Goal: Find specific page/section: Locate item on page

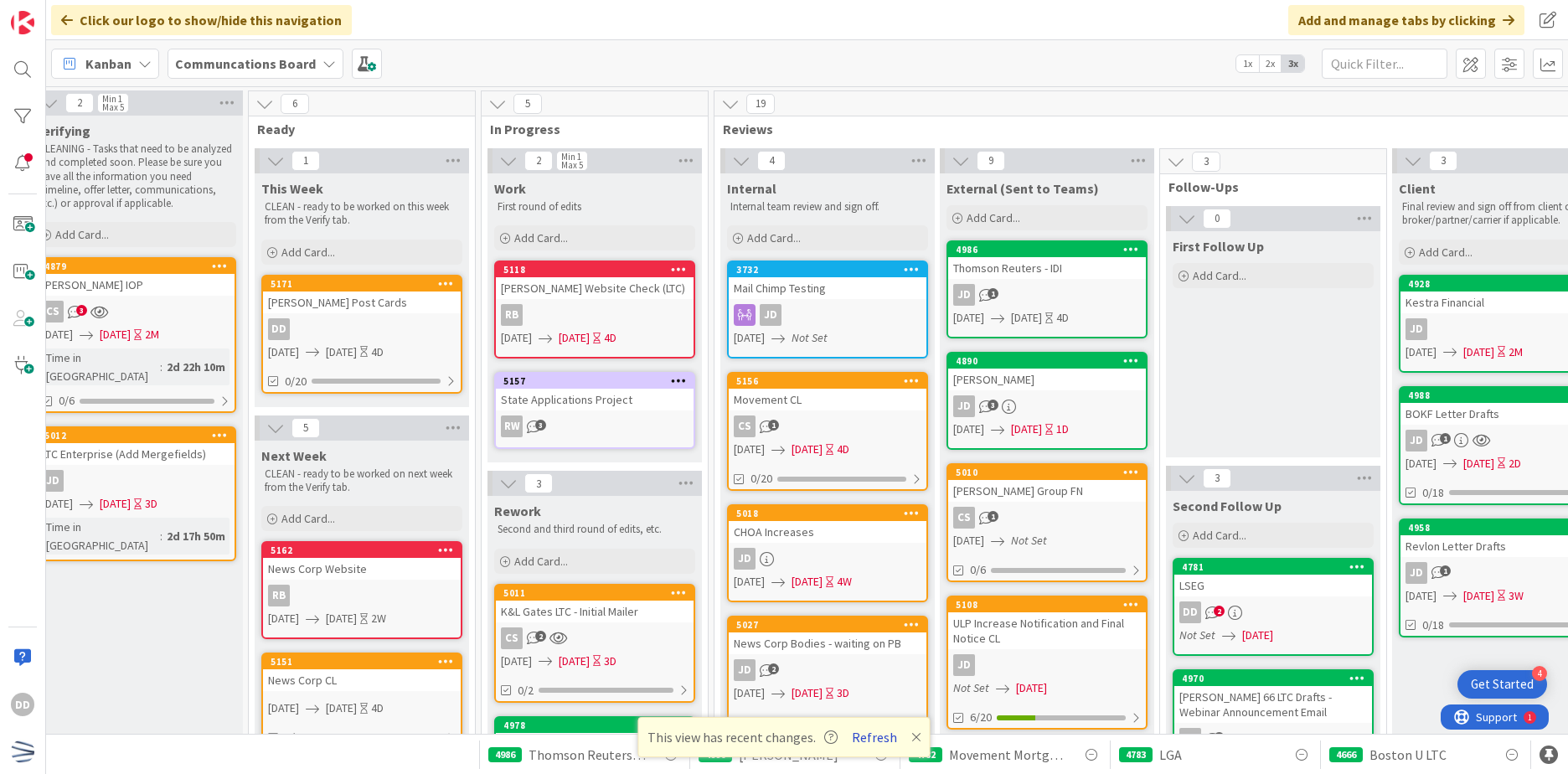
click at [867, 742] on button "Refresh" at bounding box center [873, 737] width 57 height 22
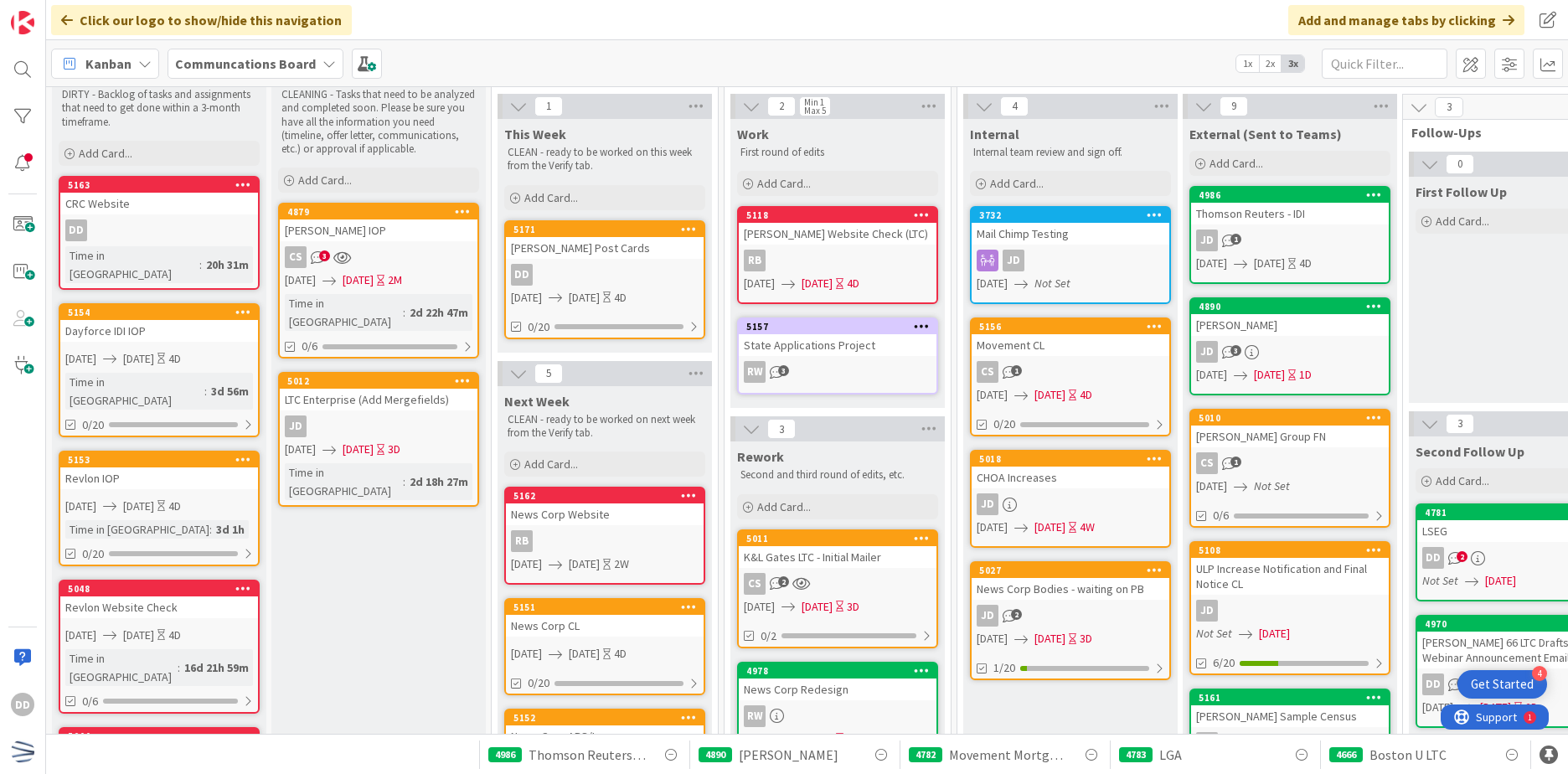
scroll to position [83, 0]
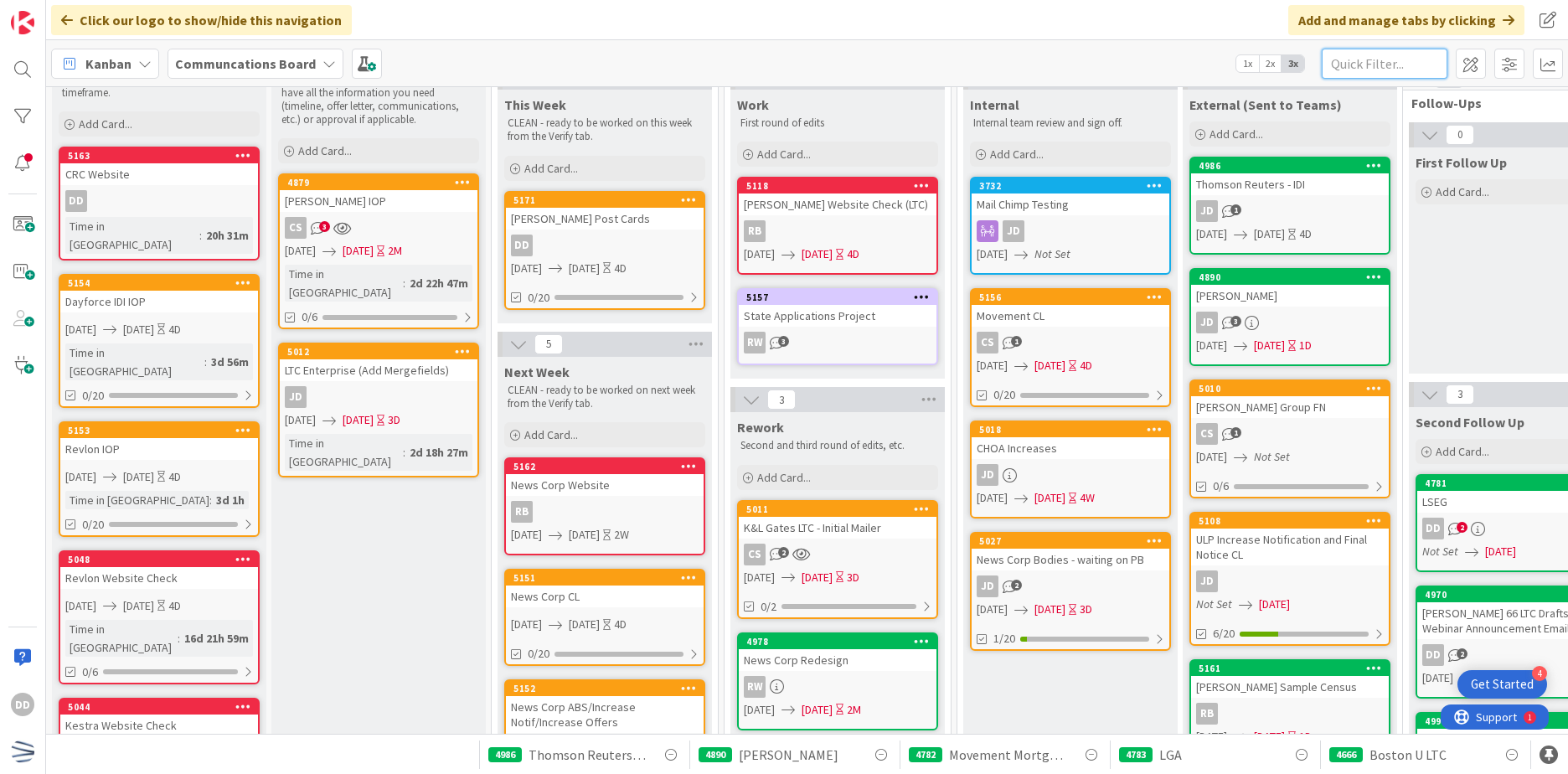
click at [1366, 61] on input "text" at bounding box center [1385, 64] width 125 height 30
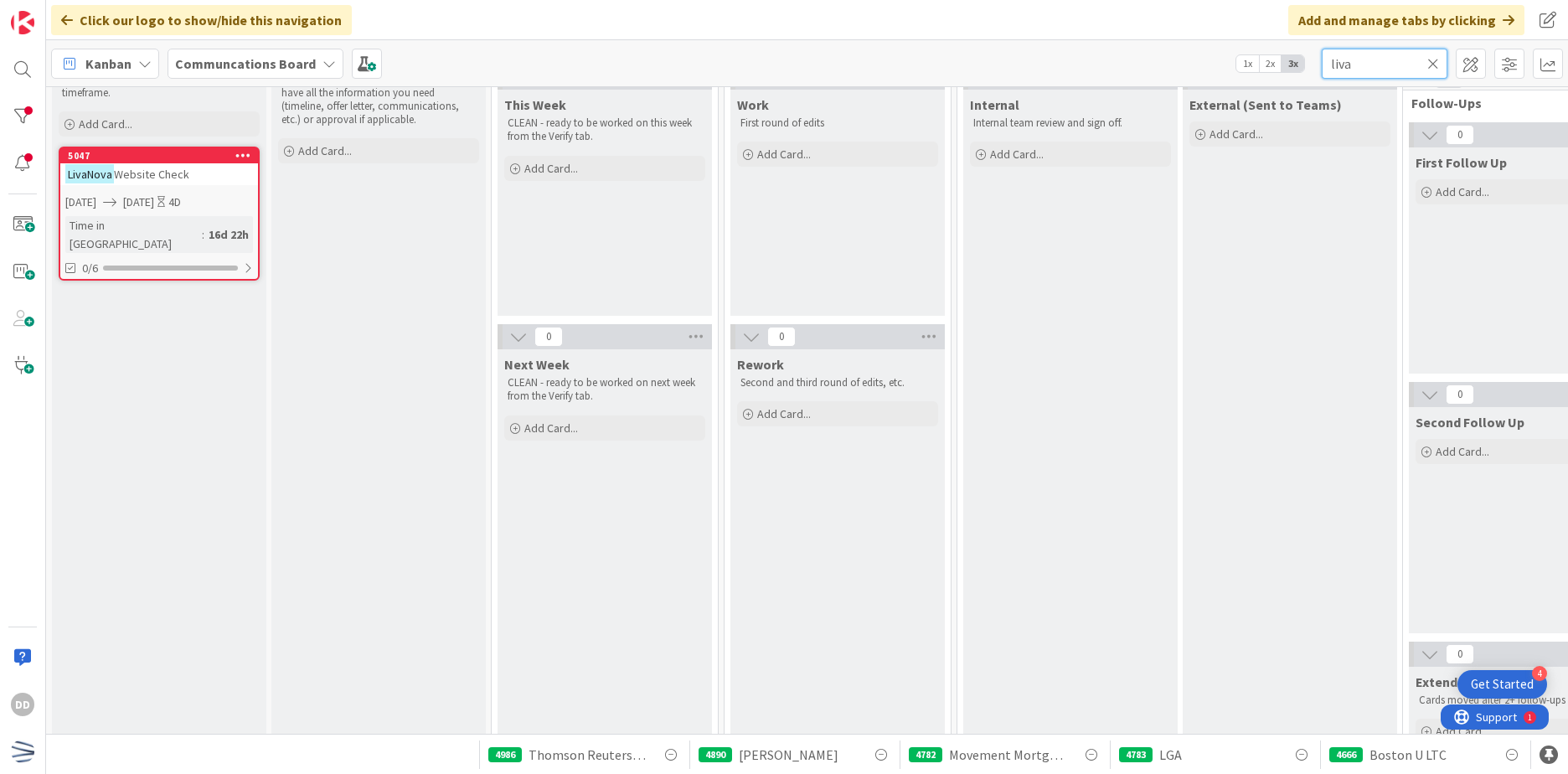
type input "liva"
click at [1433, 66] on icon at bounding box center [1432, 64] width 12 height 15
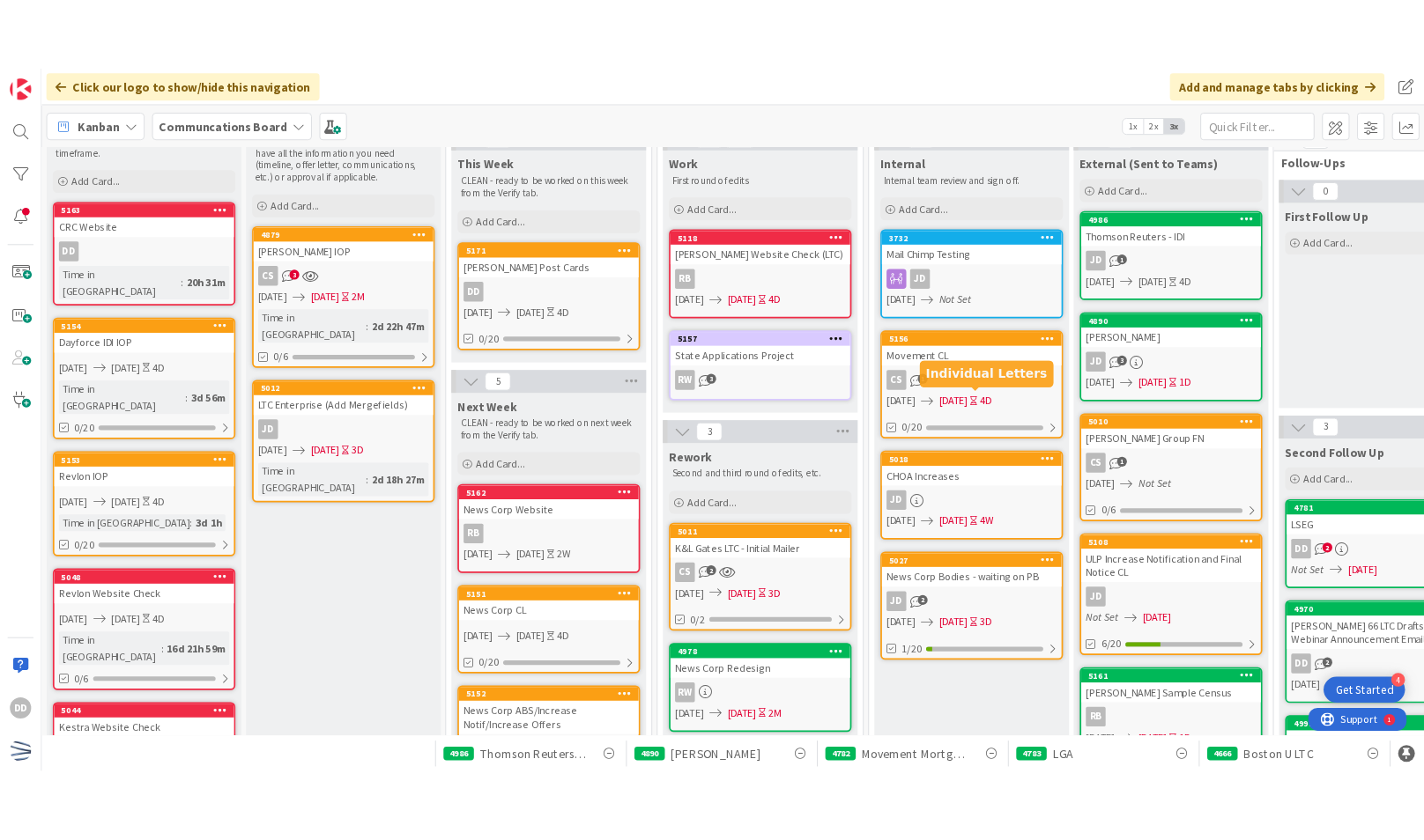
scroll to position [0, 0]
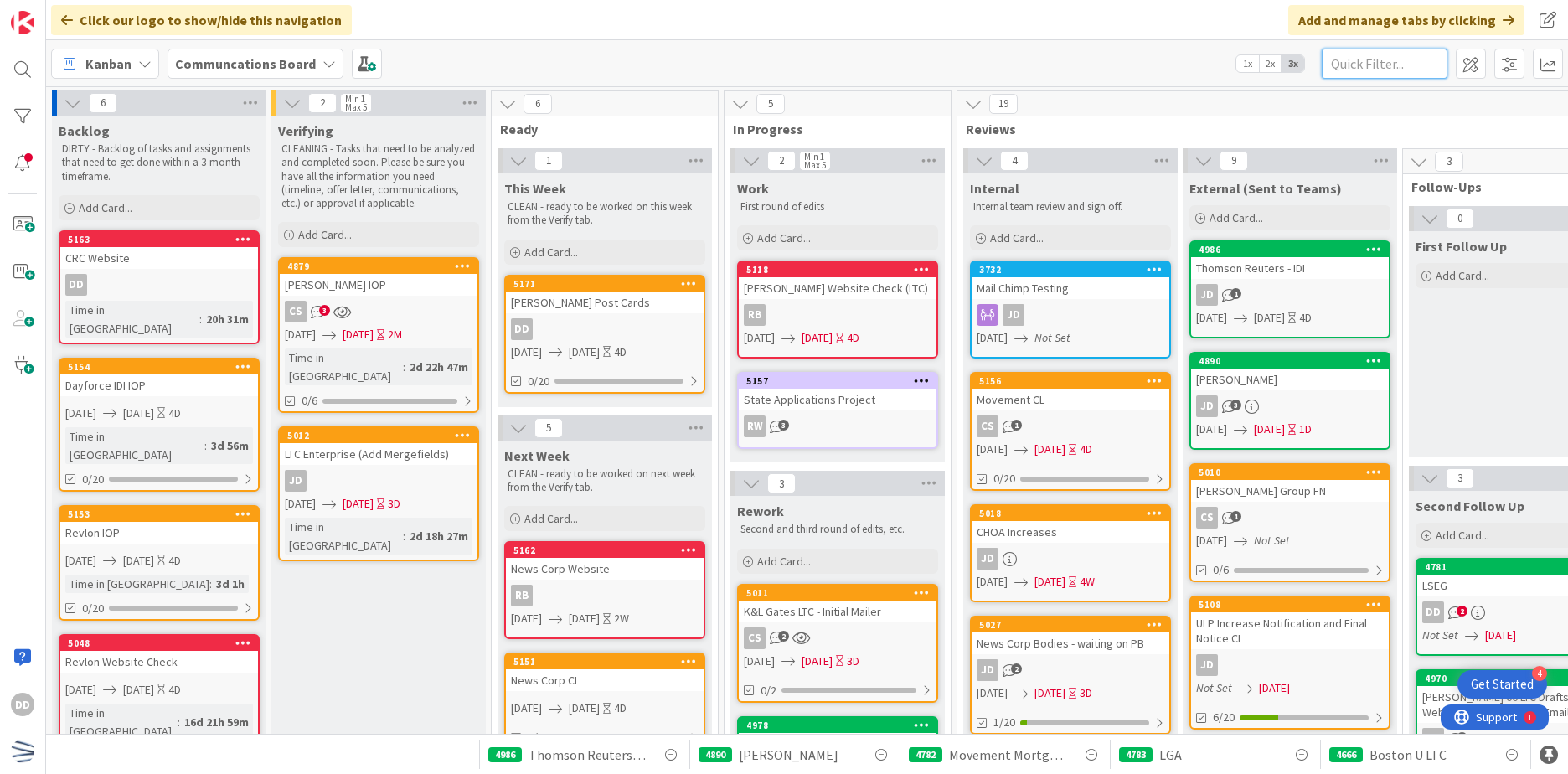
click at [1361, 59] on input "text" at bounding box center [1385, 64] width 125 height 30
type input "acuity"
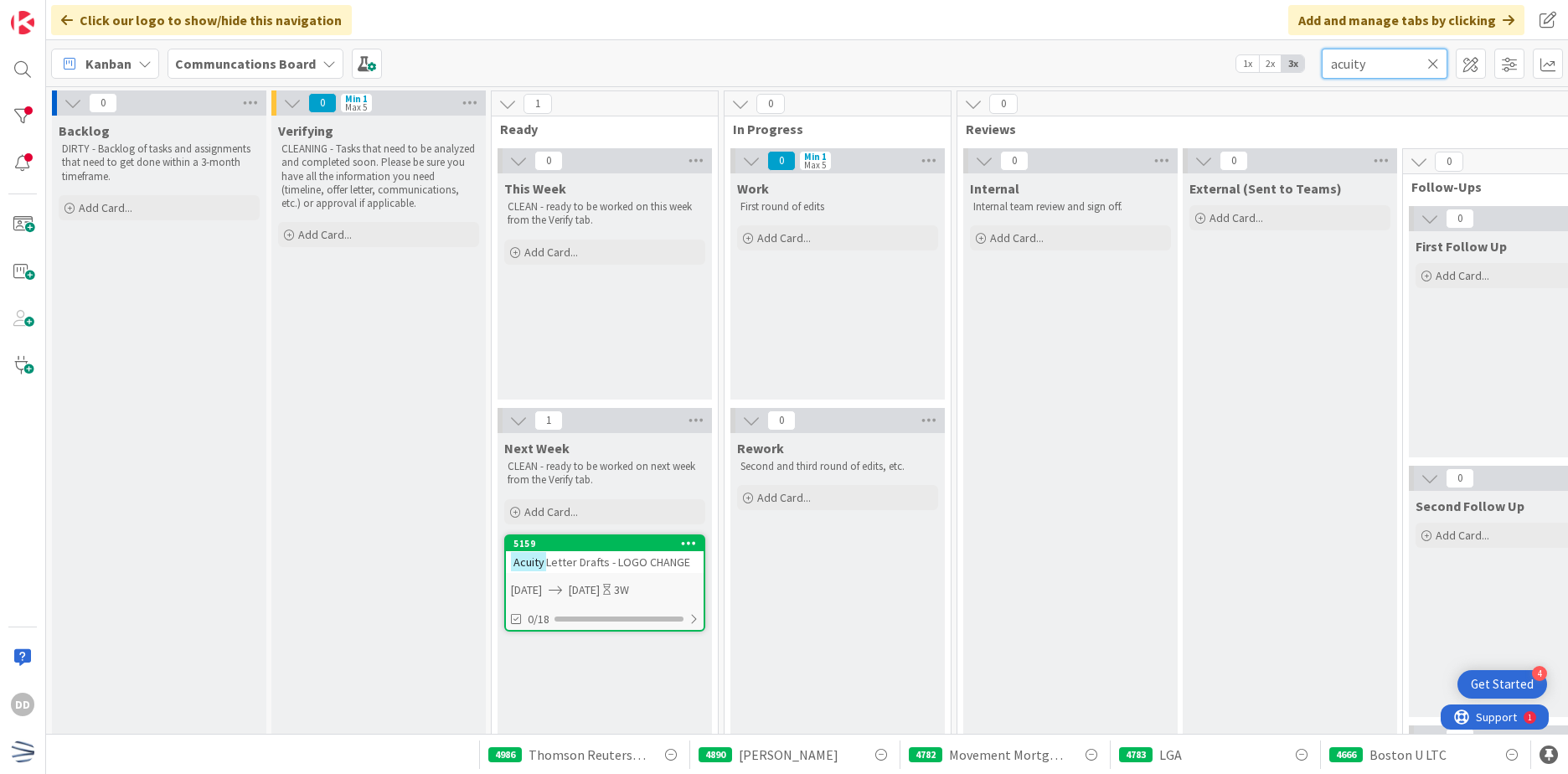
click at [1440, 61] on input "acuity" at bounding box center [1385, 64] width 125 height 30
click at [1435, 61] on icon at bounding box center [1432, 64] width 12 height 15
